Goal: Task Accomplishment & Management: Use online tool/utility

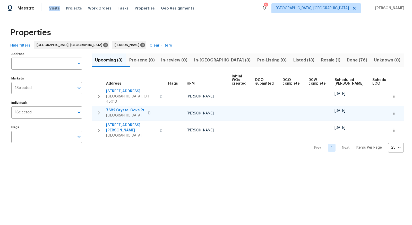
click at [128, 108] on span "7682 Crystal Cove Pt" at bounding box center [125, 110] width 38 height 5
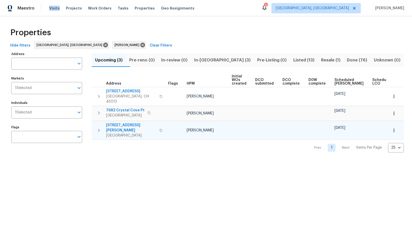
click at [121, 123] on span "[STREET_ADDRESS][PERSON_NAME]" at bounding box center [131, 128] width 50 height 10
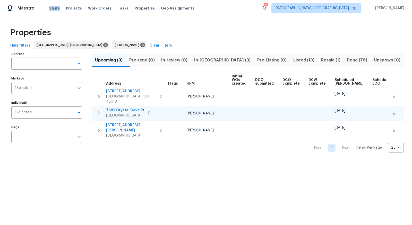
click at [127, 108] on span "7682 Crystal Cove Pt" at bounding box center [125, 110] width 38 height 5
click at [396, 108] on button "button" at bounding box center [393, 113] width 11 height 11
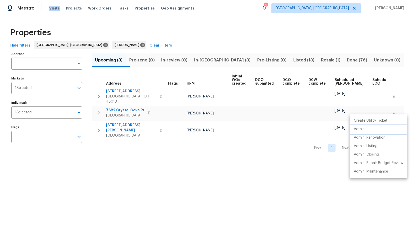
click at [376, 128] on li "Admin" at bounding box center [378, 129] width 58 height 8
click at [287, 179] on div at bounding box center [206, 112] width 412 height 225
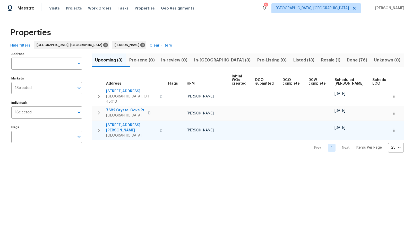
click at [393, 129] on icon "button" at bounding box center [393, 130] width 1 height 3
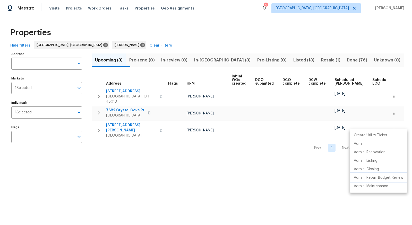
click at [373, 179] on p "Admin: Repair Budget Review" at bounding box center [377, 177] width 49 height 5
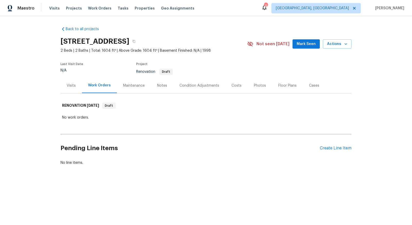
click at [70, 86] on div "Visits" at bounding box center [71, 85] width 9 height 5
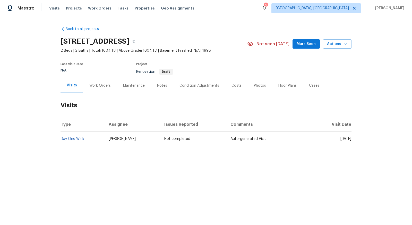
click at [187, 85] on div "Condition Adjustments" at bounding box center [199, 85] width 40 height 5
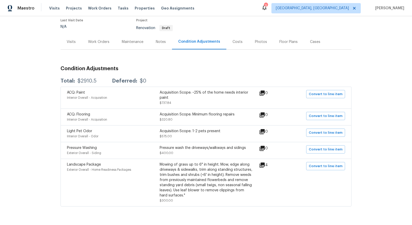
scroll to position [47, 0]
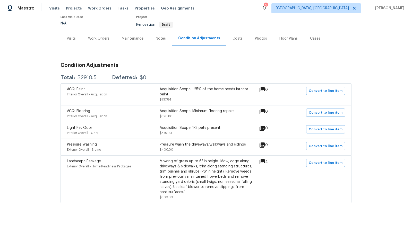
click at [262, 161] on icon at bounding box center [262, 162] width 6 height 6
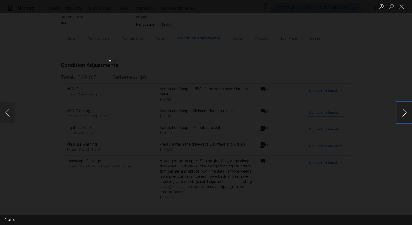
click at [404, 112] on button "Next image" at bounding box center [403, 112] width 15 height 21
click at [403, 11] on li "Lightbox" at bounding box center [401, 6] width 10 height 13
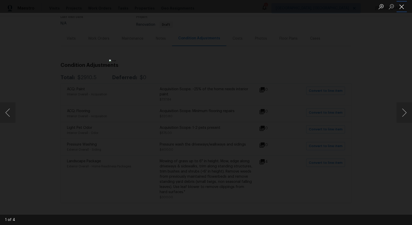
click at [400, 6] on button "Close lightbox" at bounding box center [401, 6] width 10 height 9
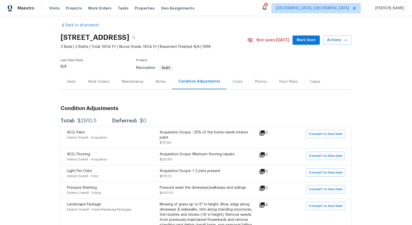
scroll to position [3, 0]
click at [135, 37] on icon "button" at bounding box center [133, 38] width 3 height 3
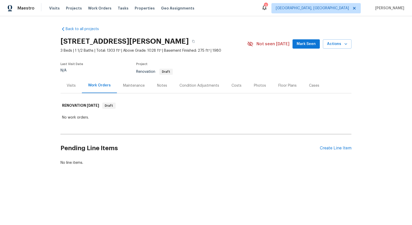
click at [192, 83] on div "Condition Adjustments" at bounding box center [199, 85] width 40 height 5
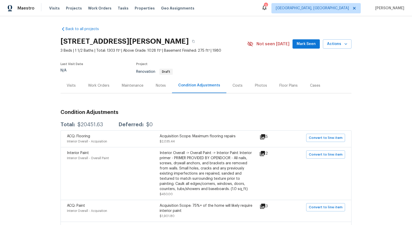
click at [72, 85] on div "Visits" at bounding box center [71, 85] width 9 height 5
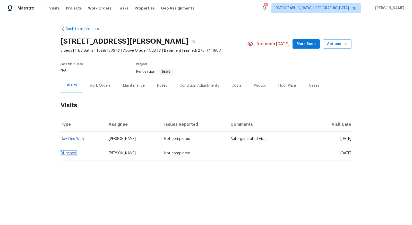
click at [71, 152] on link "Diligence" at bounding box center [68, 154] width 15 height 4
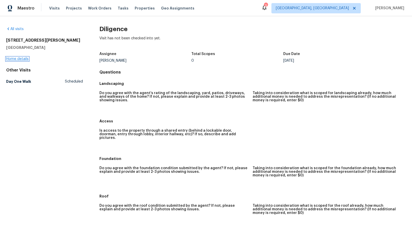
click at [14, 59] on link "Home details" at bounding box center [17, 59] width 22 height 4
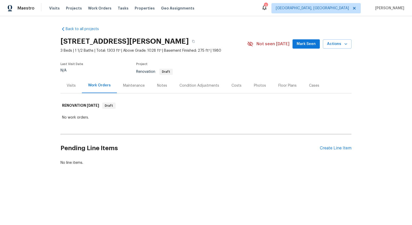
click at [190, 86] on div "Condition Adjustments" at bounding box center [199, 85] width 40 height 5
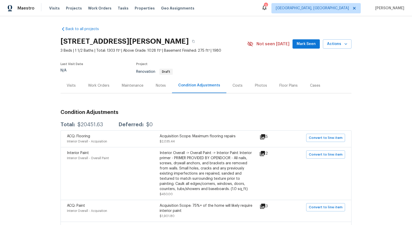
click at [265, 135] on icon at bounding box center [262, 136] width 5 height 5
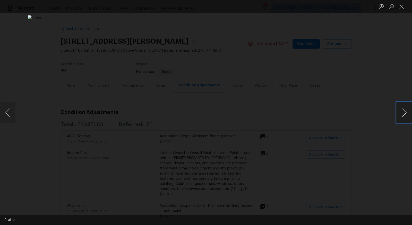
click at [404, 112] on button "Next image" at bounding box center [403, 112] width 15 height 21
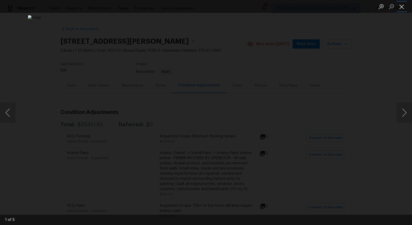
click at [403, 6] on button "Close lightbox" at bounding box center [401, 6] width 10 height 9
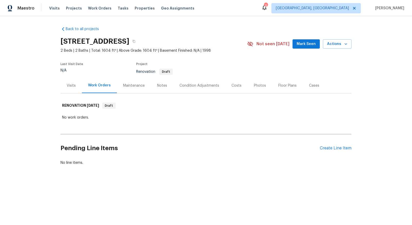
click at [73, 82] on div "Visits" at bounding box center [70, 85] width 21 height 15
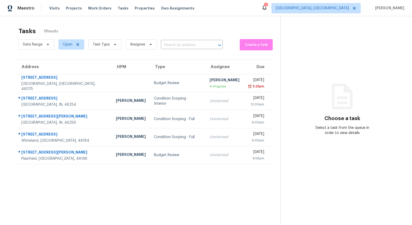
click at [82, 55] on section "Tasks 5 Results Date Range Open Task Type Assignee ​ Create a Task Address HPM …" at bounding box center [144, 132] width 272 height 217
click at [114, 42] on span "Task Type" at bounding box center [104, 44] width 33 height 10
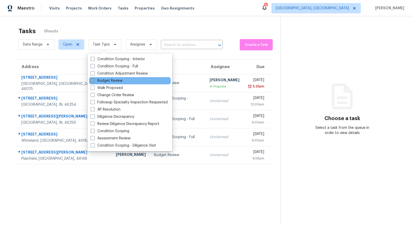
click at [109, 80] on label "Budget Review" at bounding box center [107, 80] width 32 height 5
click at [94, 80] on input "Budget Review" at bounding box center [92, 79] width 3 height 3
checkbox input "true"
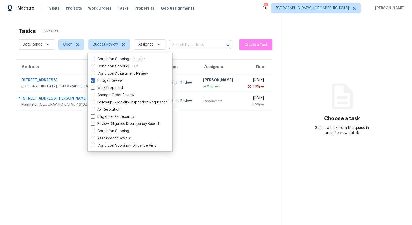
click at [116, 31] on div "Tasks 2 Results" at bounding box center [149, 30] width 261 height 13
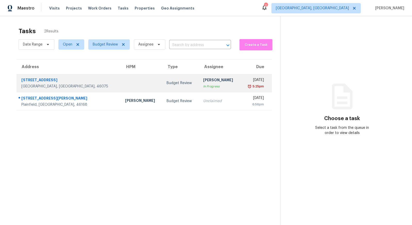
click at [49, 79] on div "[STREET_ADDRESS]" at bounding box center [68, 80] width 95 height 6
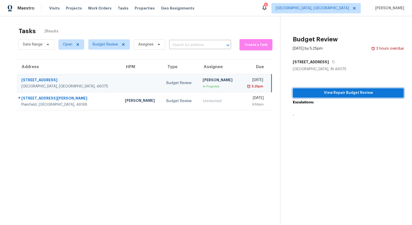
click at [318, 95] on span "View Repair Budget Review" at bounding box center [348, 93] width 103 height 6
click at [54, 82] on div "[STREET_ADDRESS]" at bounding box center [68, 80] width 95 height 6
click at [328, 62] on button "button" at bounding box center [331, 61] width 7 height 9
click at [263, 77] on div "[DATE] 5:25pm" at bounding box center [257, 83] width 27 height 12
click at [369, 47] on div "[DATE] by 5:25pm 3 hours overdue" at bounding box center [347, 48] width 111 height 5
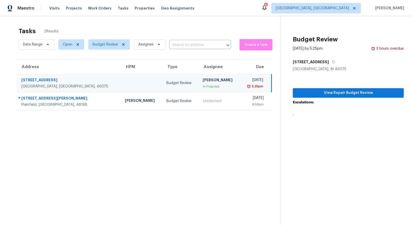
click at [244, 84] on div "5:25pm" at bounding box center [253, 86] width 19 height 5
click at [201, 76] on td "[PERSON_NAME] In Progress" at bounding box center [218, 83] width 41 height 18
click at [323, 92] on span "View Repair Budget Review" at bounding box center [348, 93] width 103 height 6
